Goal: Information Seeking & Learning: Check status

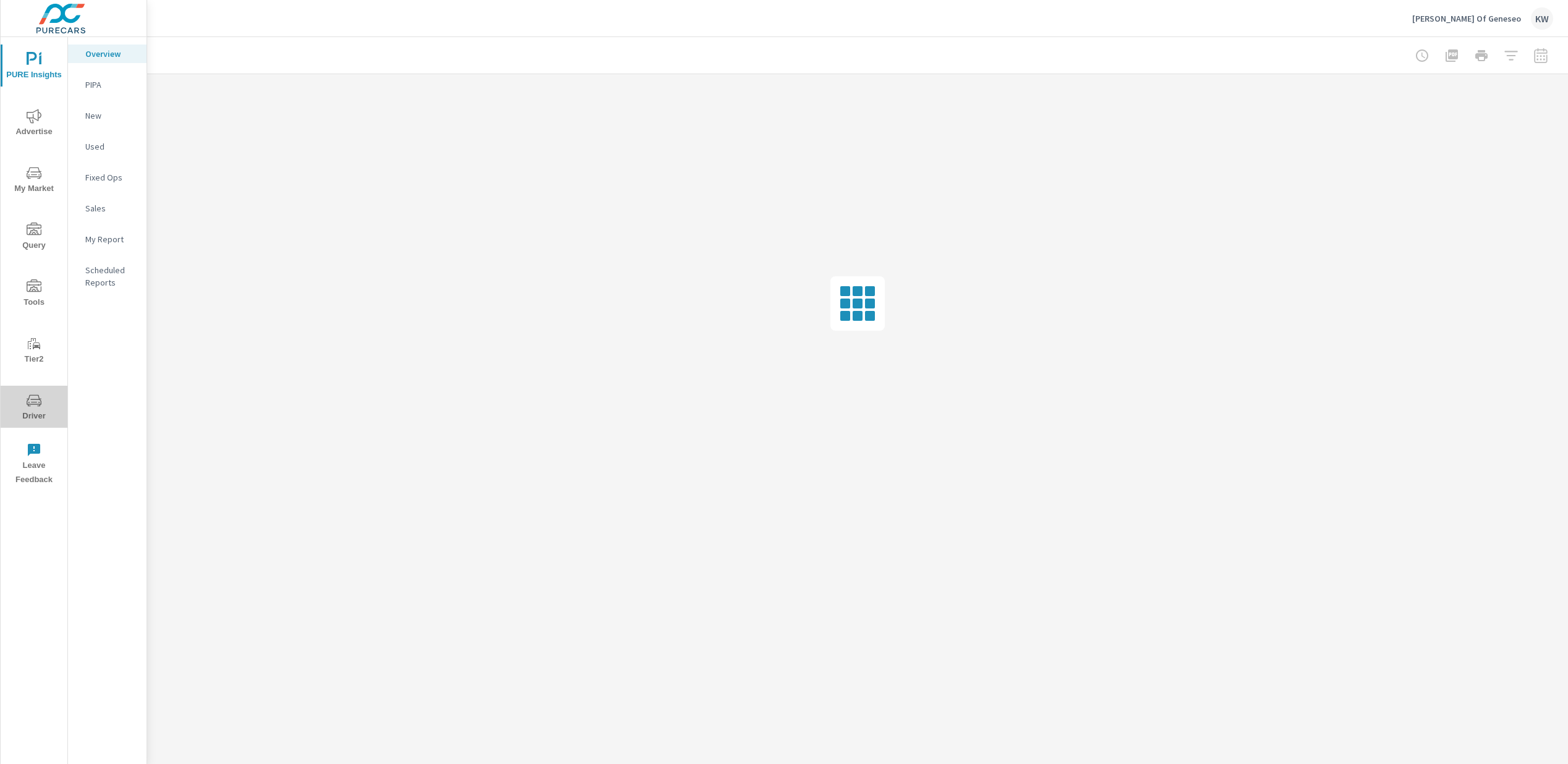
click at [31, 413] on span "Driver" at bounding box center [34, 408] width 59 height 31
click at [34, 416] on span "Driver" at bounding box center [34, 408] width 59 height 31
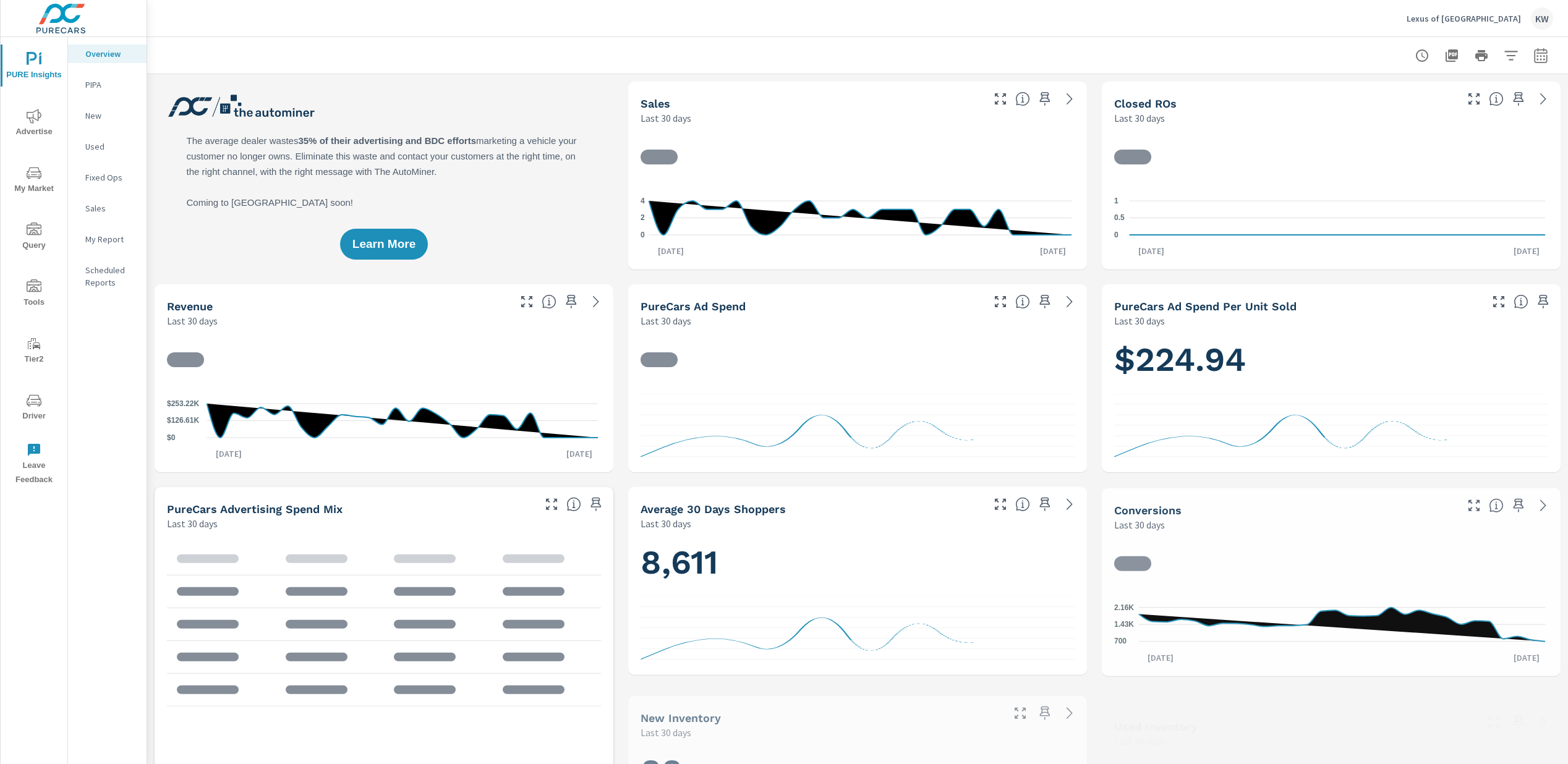
click at [26, 408] on span "Driver" at bounding box center [34, 408] width 59 height 31
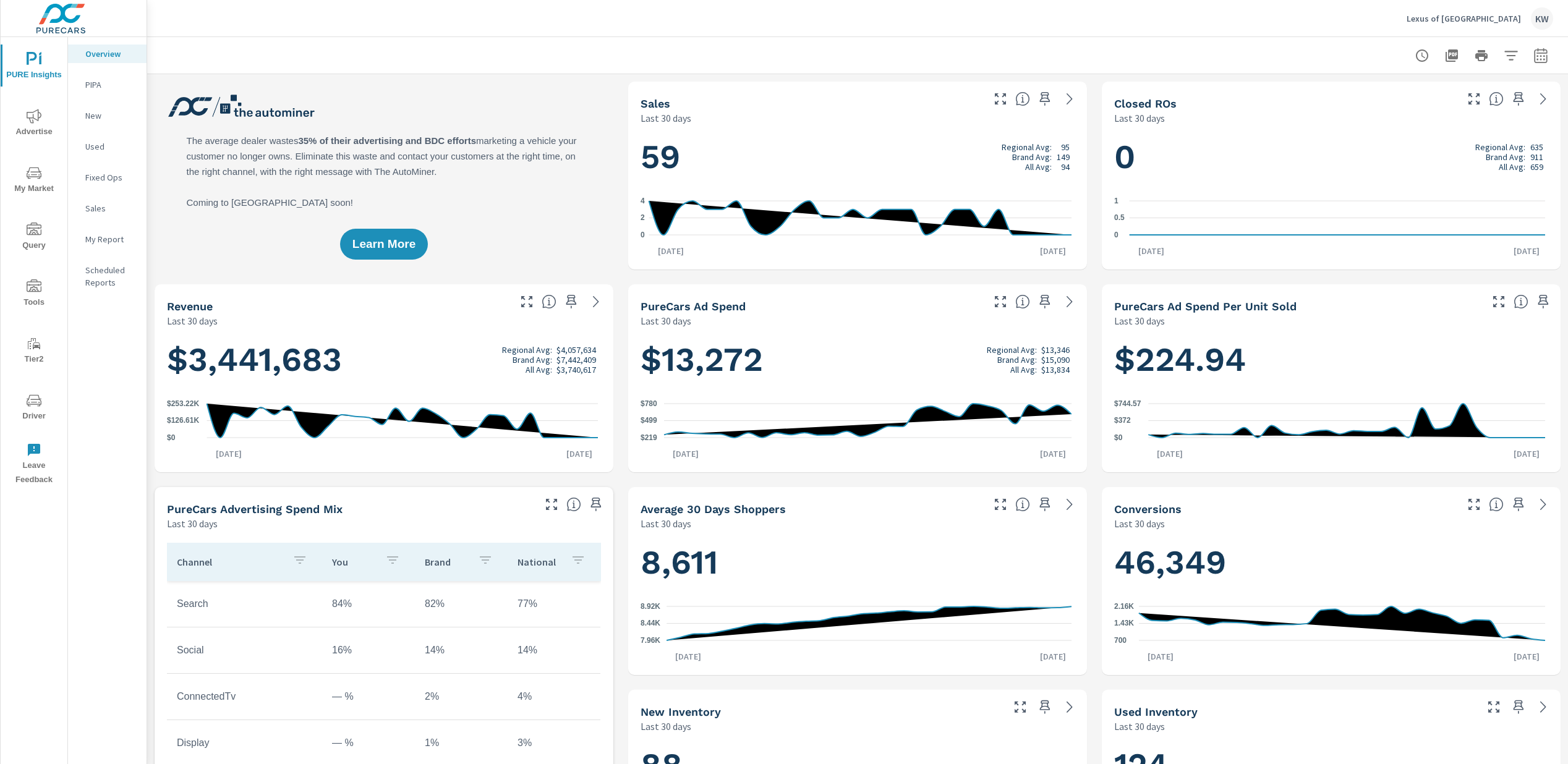
click at [41, 407] on icon "nav menu" at bounding box center [34, 400] width 15 height 15
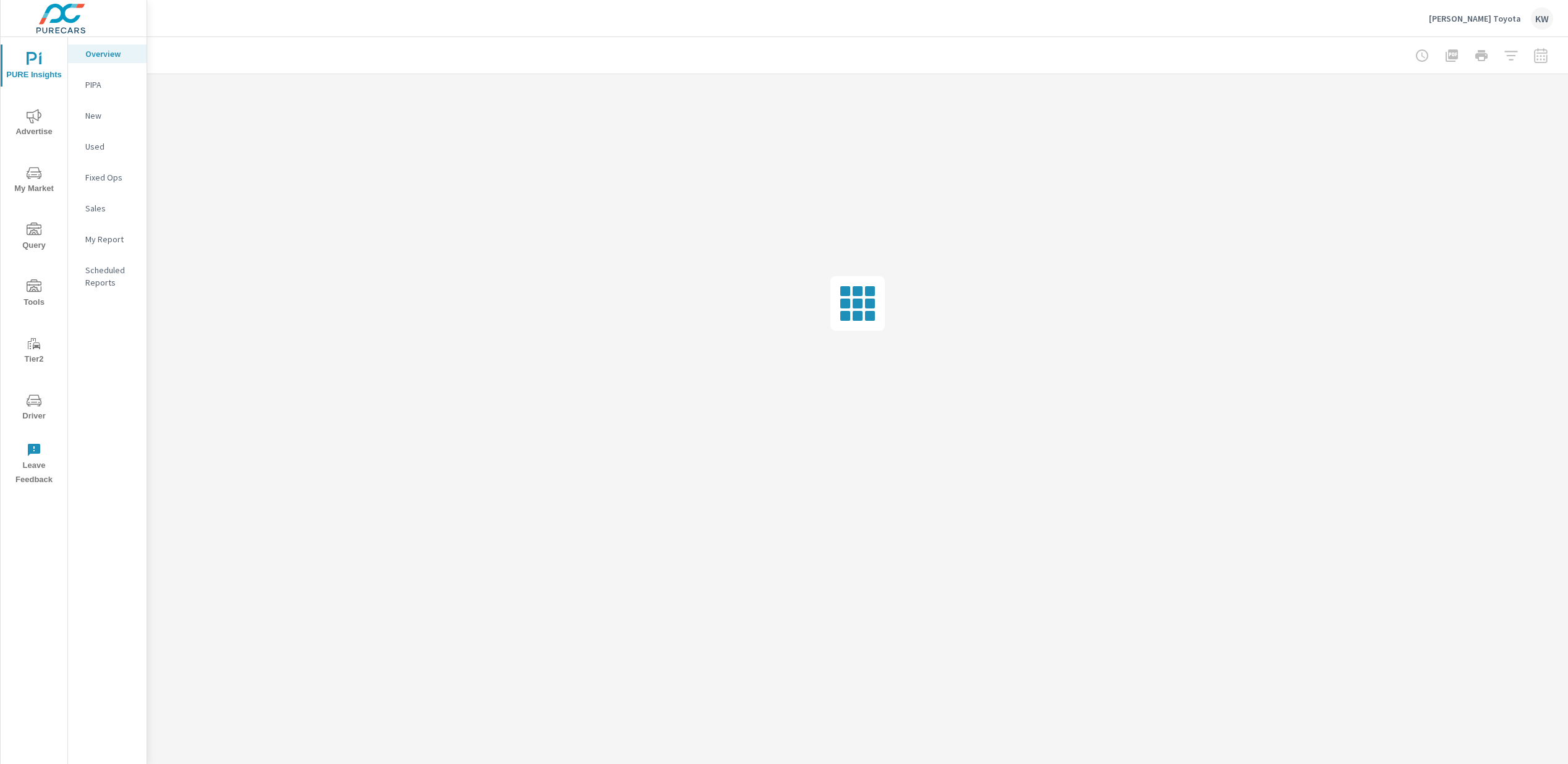
click at [39, 409] on span "Driver" at bounding box center [34, 408] width 59 height 31
click at [21, 409] on span "Driver" at bounding box center [34, 408] width 59 height 31
